Goal: Information Seeking & Learning: Learn about a topic

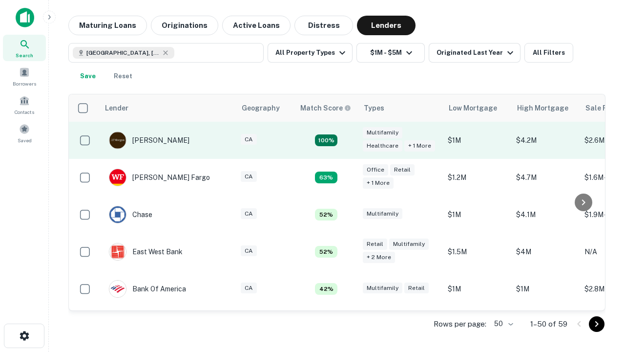
click at [347, 140] on td "100%" at bounding box center [327, 140] width 64 height 37
